Goal: Obtain resource: Download file/media

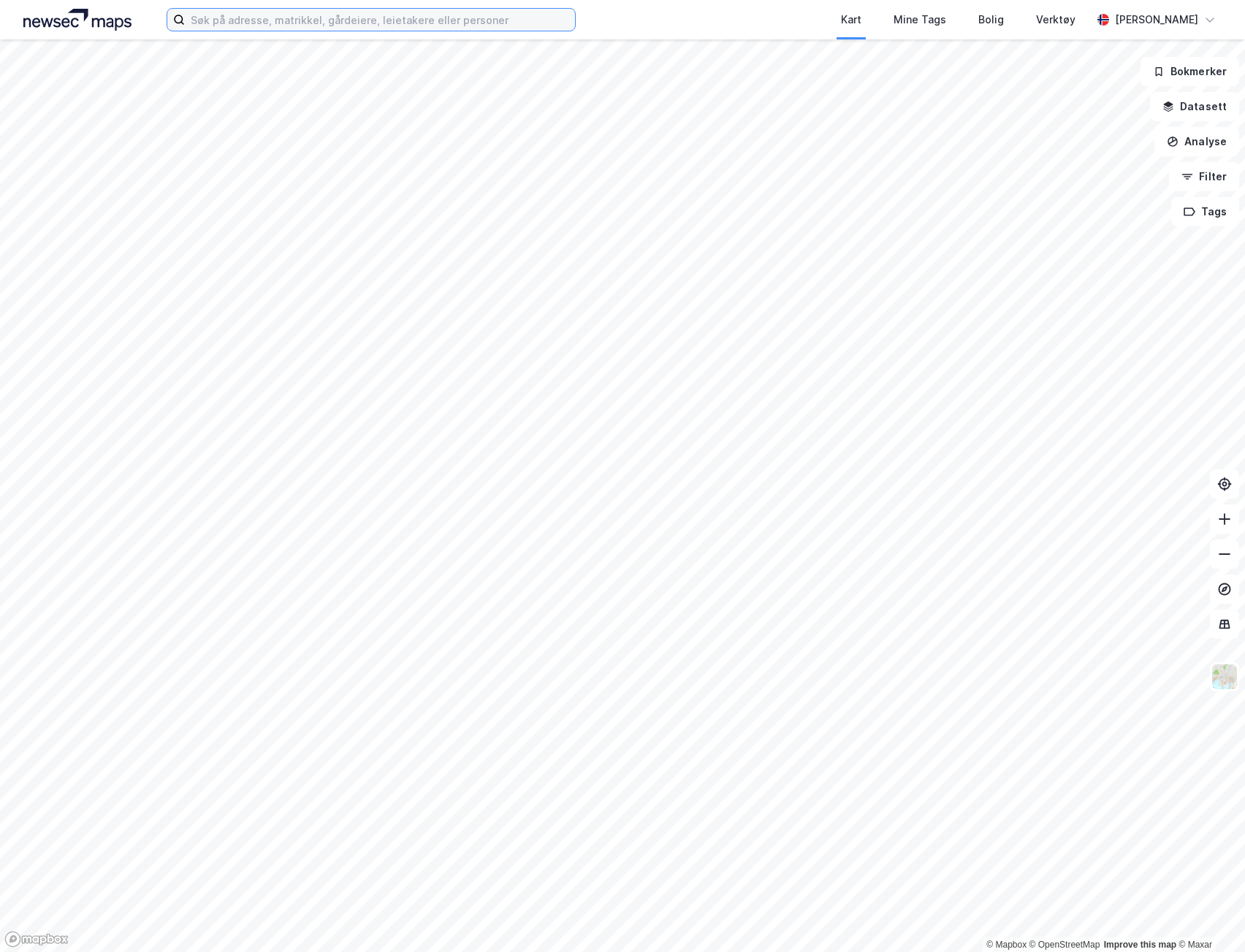
click at [447, 16] on input at bounding box center [379, 19] width 390 height 22
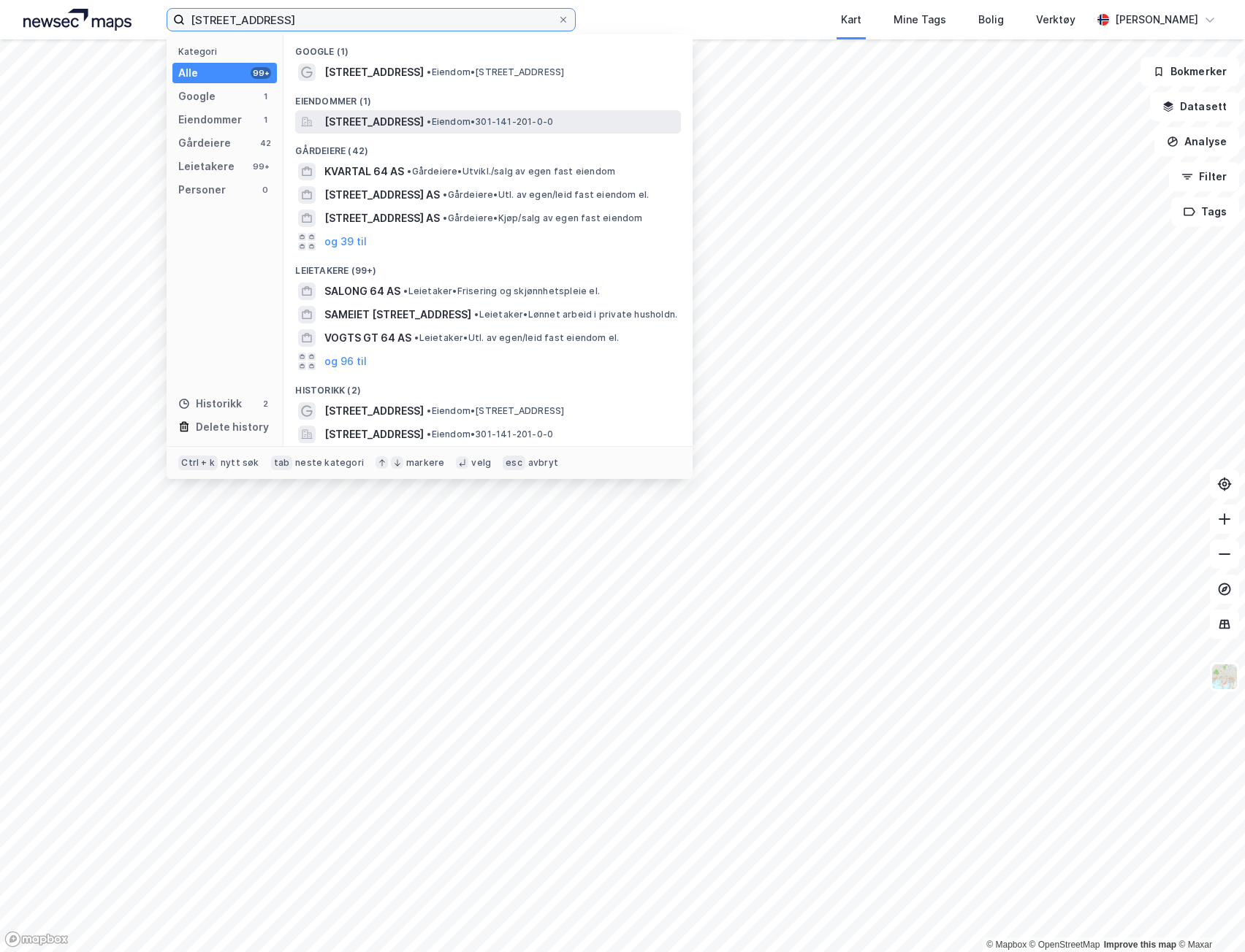
type input "[STREET_ADDRESS]"
click at [424, 117] on span "[STREET_ADDRESS]" at bounding box center [374, 122] width 100 height 17
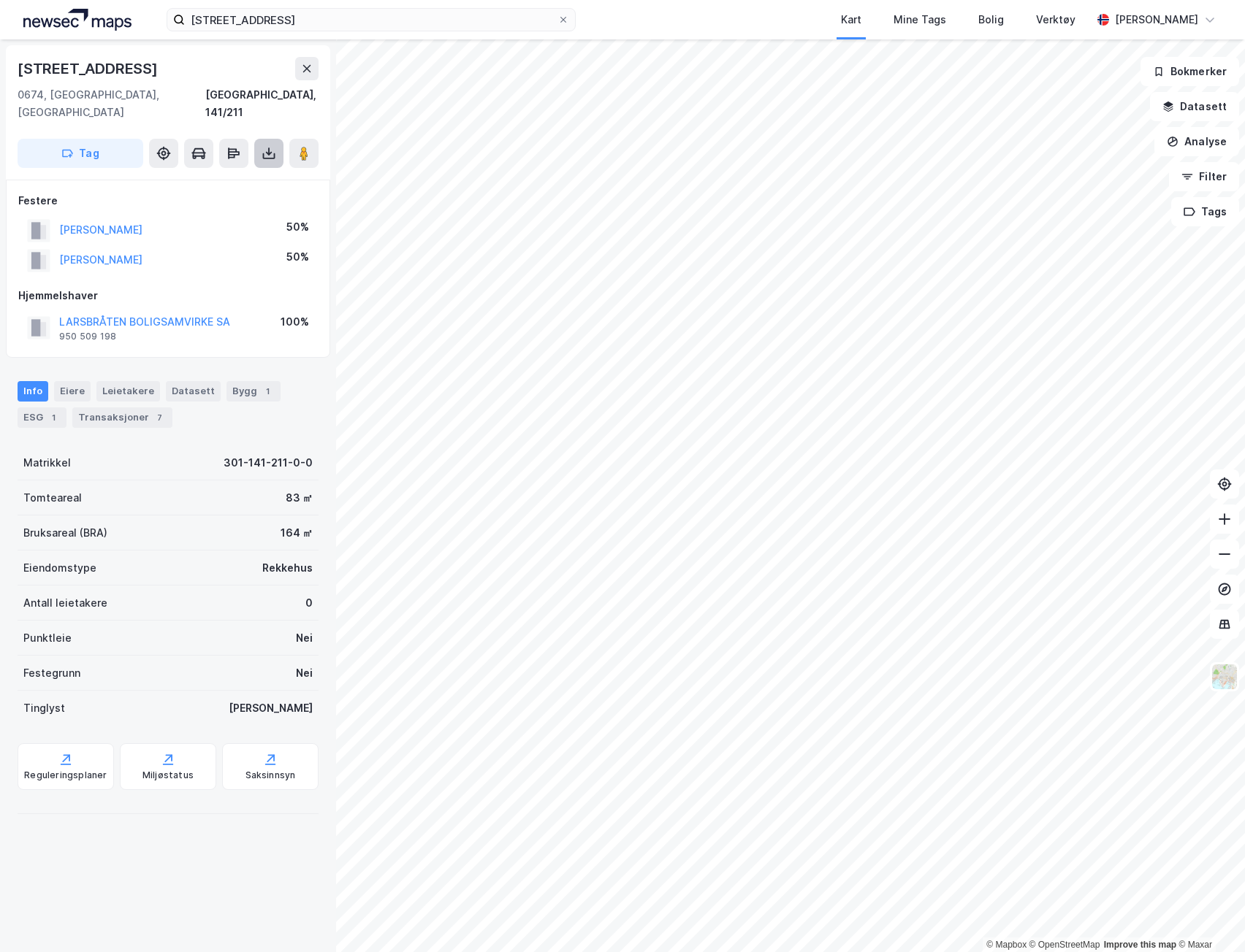
click at [259, 142] on button at bounding box center [268, 153] width 29 height 29
click at [233, 177] on div "Last ned grunnbok" at bounding box center [196, 182] width 85 height 11
click at [272, 152] on icon at bounding box center [268, 154] width 6 height 3
click at [235, 177] on div "Last ned grunnbok" at bounding box center [196, 182] width 85 height 11
